Goal: Navigation & Orientation: Go to known website

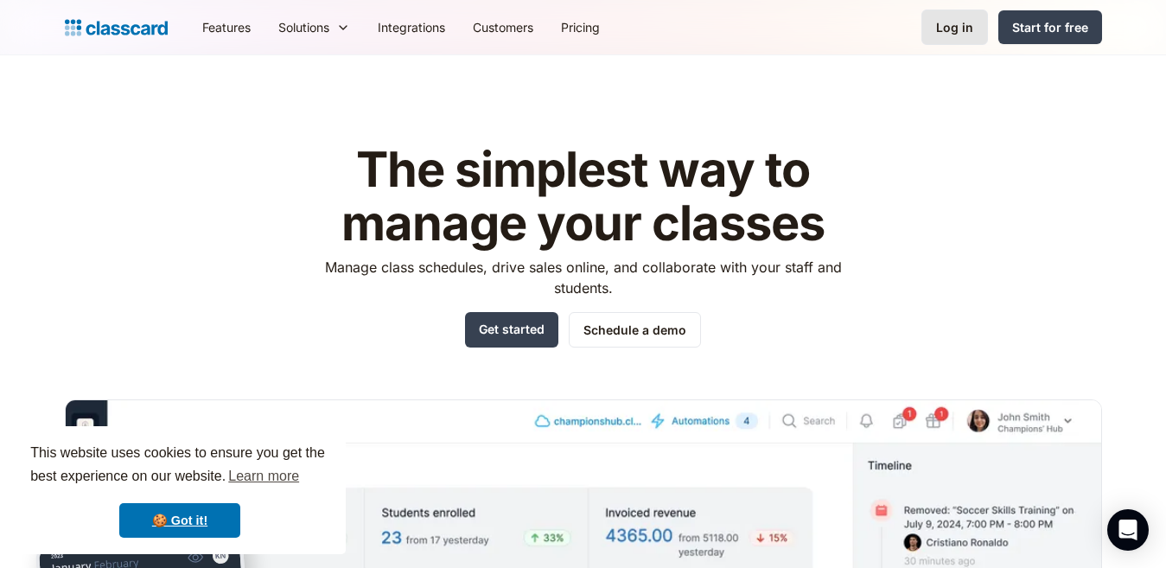
click at [978, 26] on link "Log in" at bounding box center [954, 27] width 67 height 35
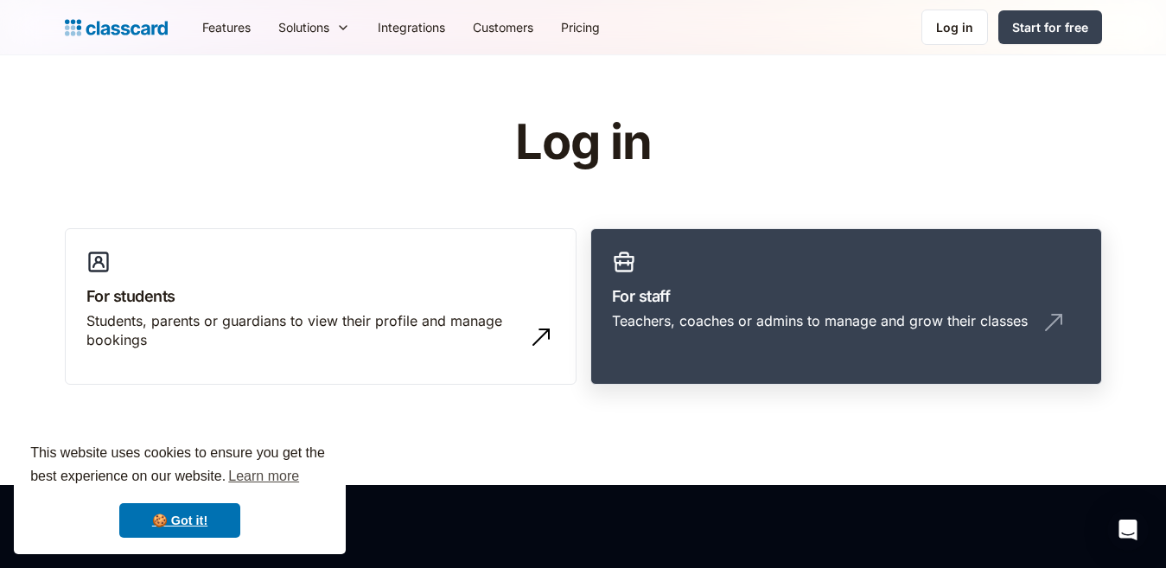
click at [785, 282] on link "For staff Teachers, coaches or admins to manage and grow their classes" at bounding box center [846, 306] width 512 height 157
